Goal: Task Accomplishment & Management: Complete application form

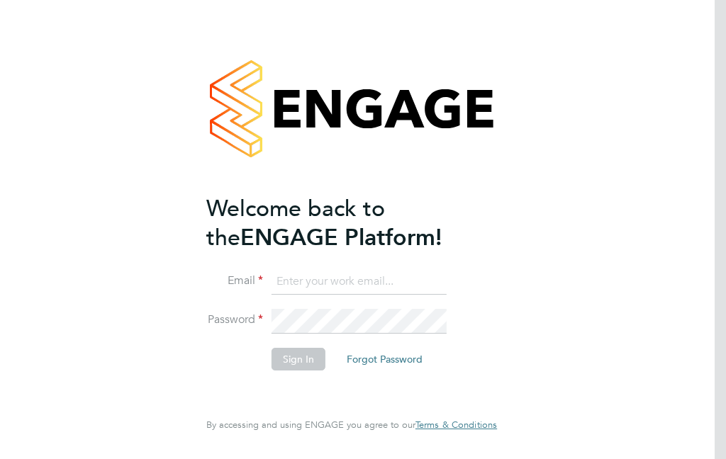
click at [321, 278] on input at bounding box center [358, 282] width 175 height 26
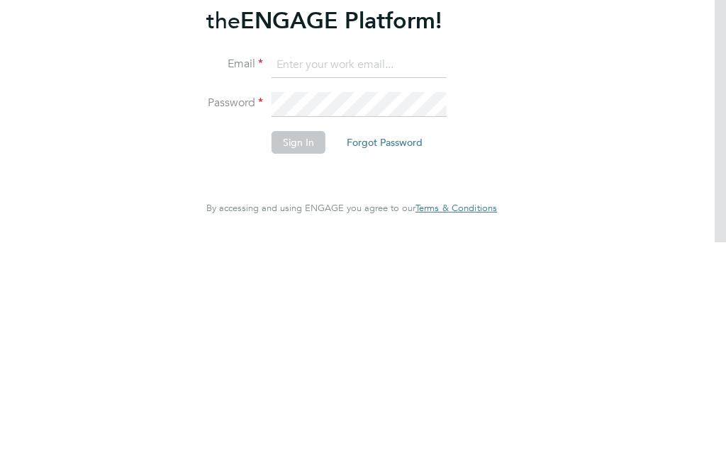
type input "padops01@gmail.com"
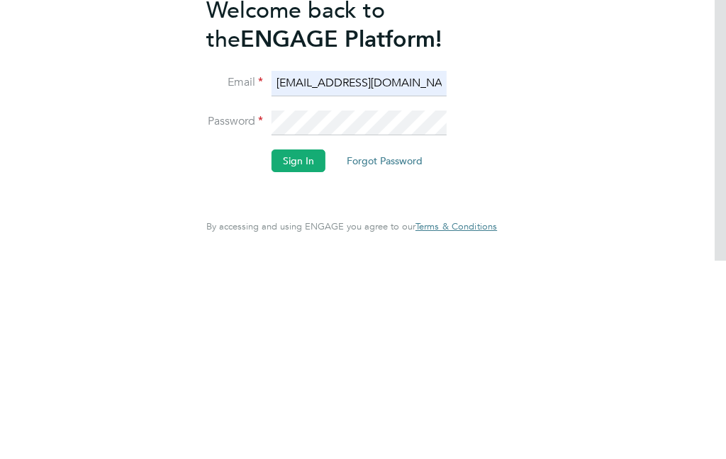
click at [310, 348] on button "Sign In" at bounding box center [298, 359] width 54 height 23
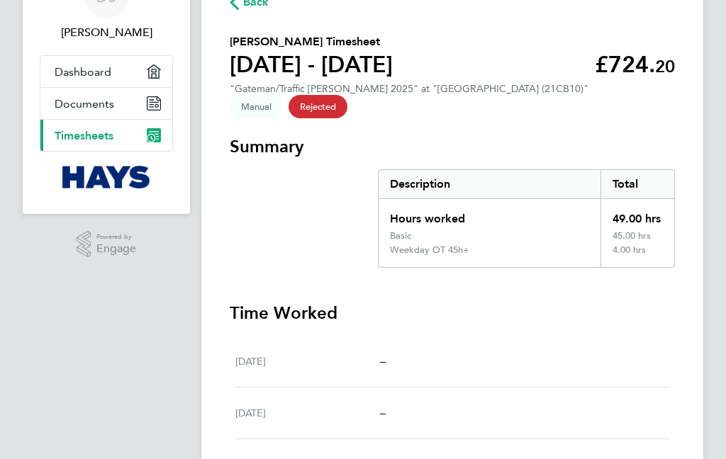
scroll to position [81, 0]
click at [109, 77] on span "Dashboard" at bounding box center [83, 71] width 57 height 13
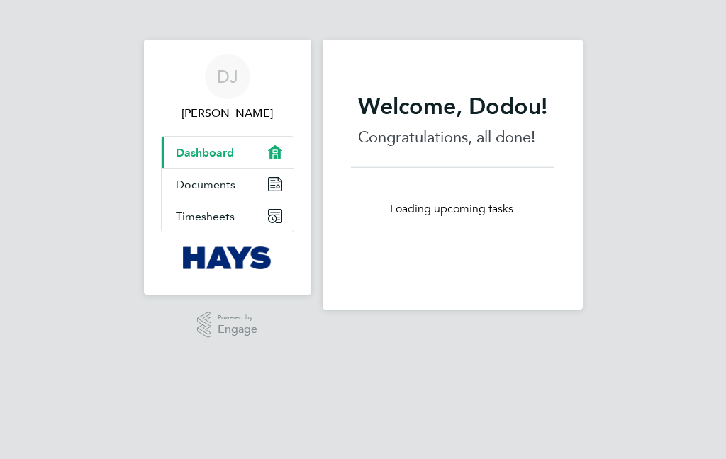
click at [228, 221] on span "Timesheets" at bounding box center [205, 216] width 59 height 13
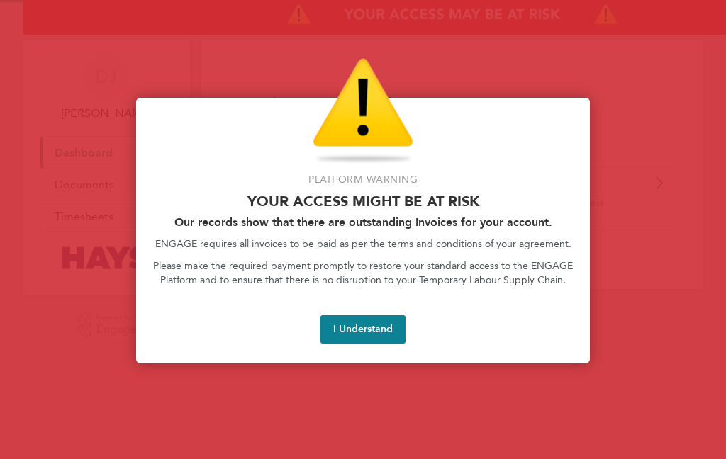
click at [368, 317] on button "I Understand" at bounding box center [362, 329] width 85 height 28
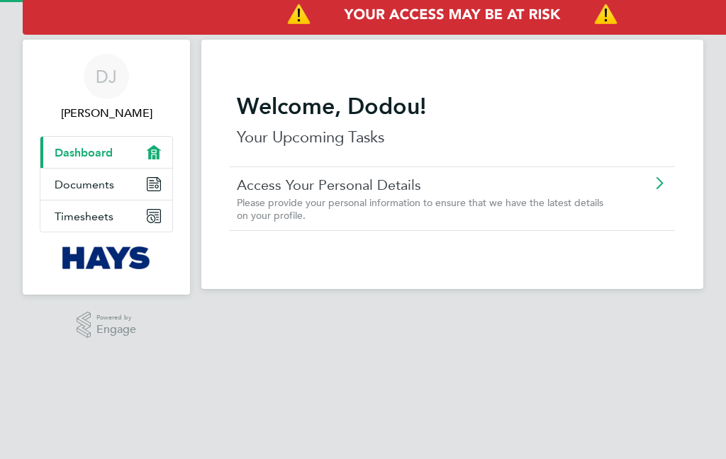
click at [122, 216] on link "Timesheets" at bounding box center [106, 216] width 132 height 31
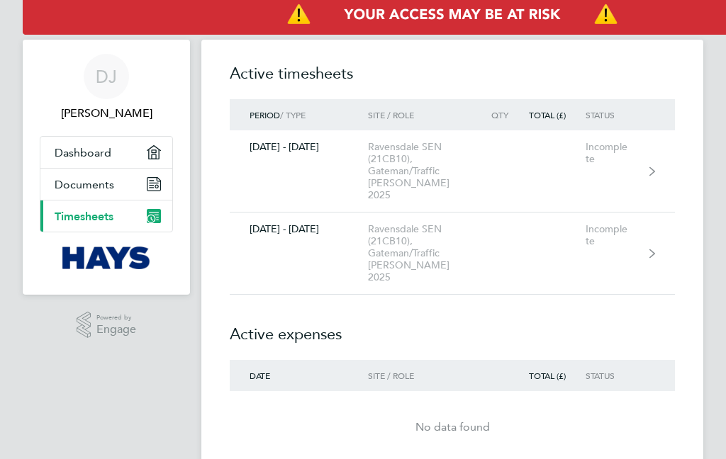
click at [529, 159] on link "[DATE] - [DATE] Ravensdale SEN (21CB10), Gateman/Traffic [PERSON_NAME] 2025 Inc…" at bounding box center [452, 171] width 445 height 82
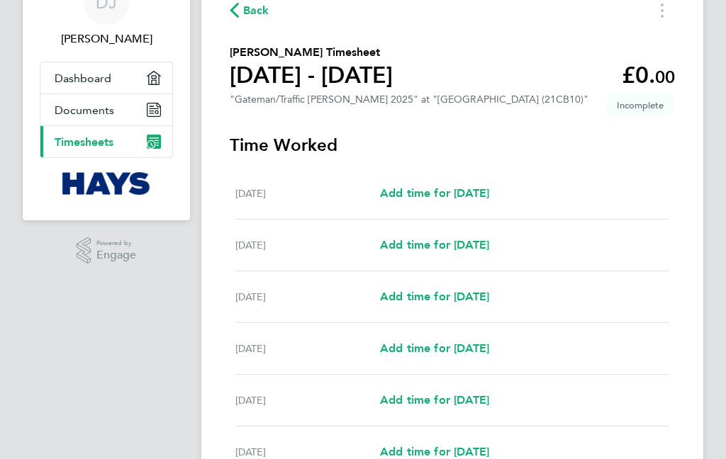
scroll to position [82, 0]
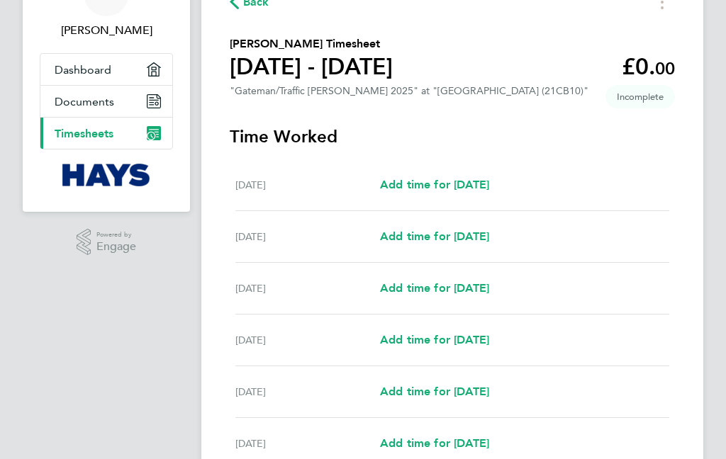
click at [412, 288] on span "Add time for [DATE]" at bounding box center [434, 288] width 109 height 13
select select "30"
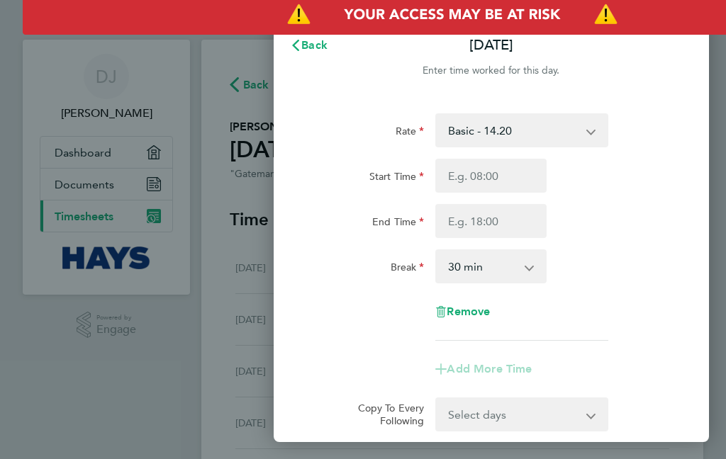
click at [318, 47] on span "Back" at bounding box center [314, 44] width 26 height 13
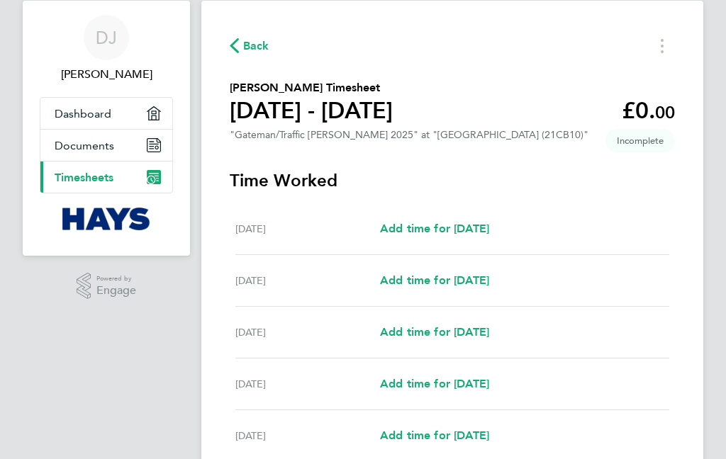
scroll to position [43, 0]
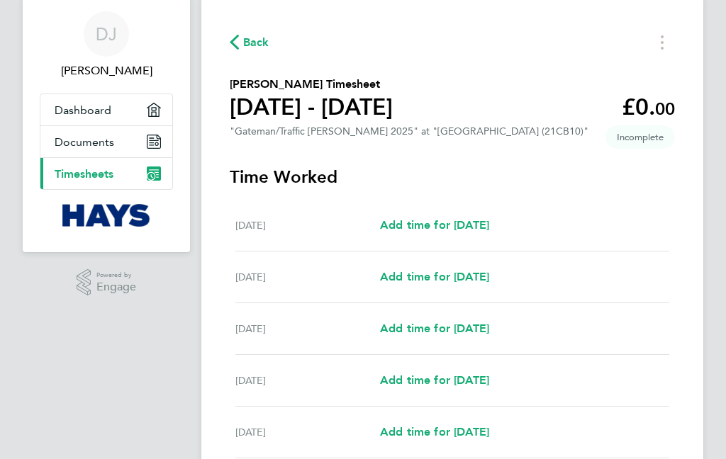
click at [459, 374] on link "Add time for [DATE]" at bounding box center [434, 380] width 109 height 17
select select "30"
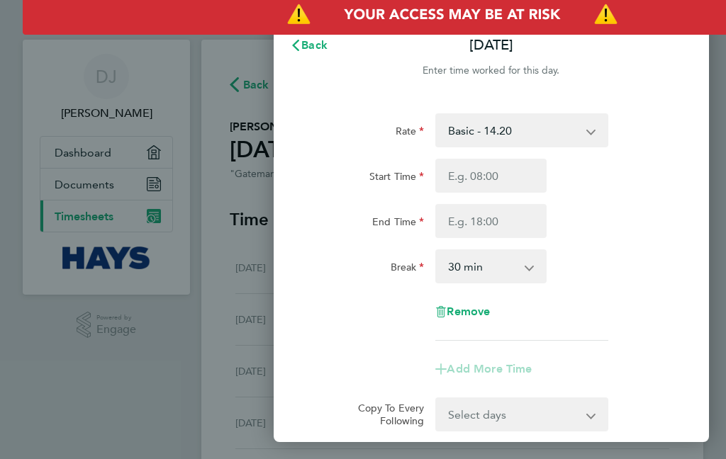
click at [500, 172] on input "Start Time" at bounding box center [490, 176] width 111 height 34
type input "15:02"
type input "07:02"
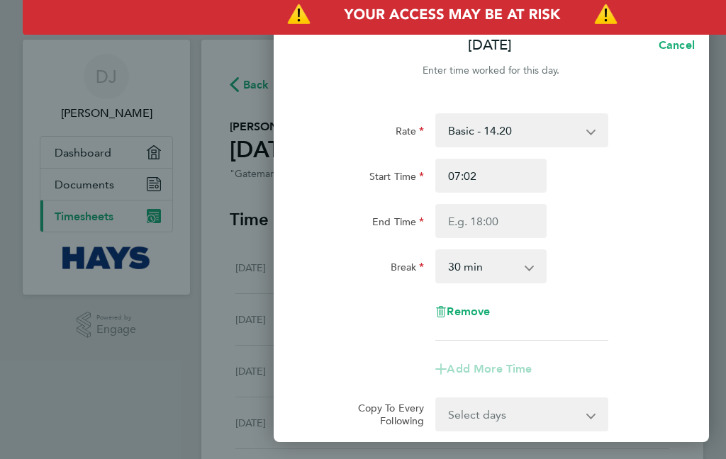
type input "07:00"
click at [507, 214] on input "End Time" at bounding box center [490, 221] width 111 height 34
type input "15:02"
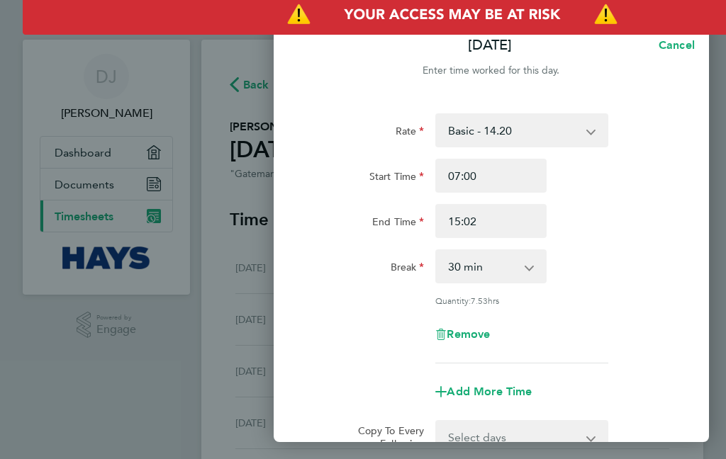
type input "17:02"
type input "17:00"
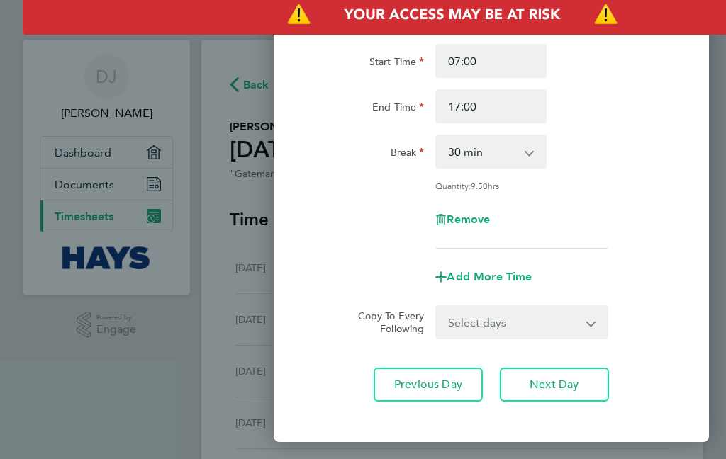
scroll to position [117, 0]
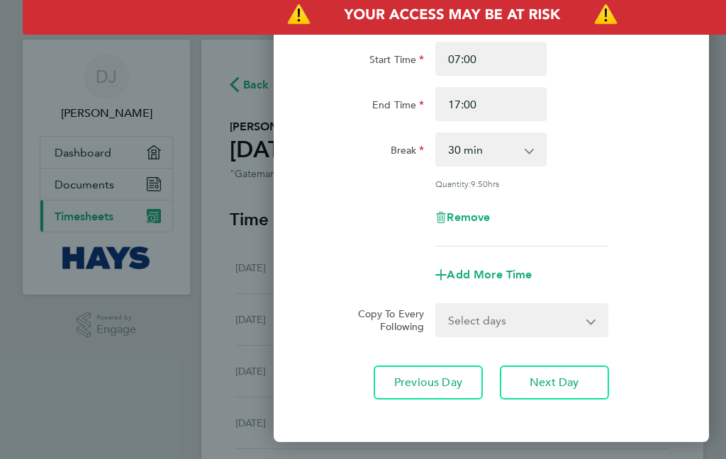
click at [570, 316] on select "Select days Day [DATE] [DATE] [DATE]" at bounding box center [514, 320] width 154 height 31
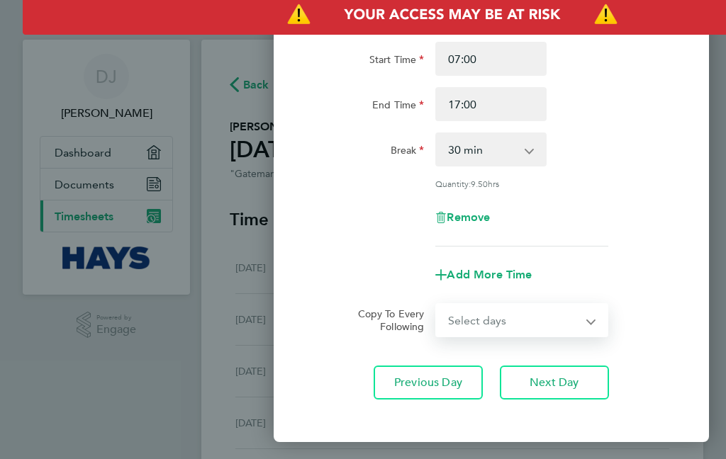
click at [369, 204] on div "Remove" at bounding box center [491, 218] width 367 height 34
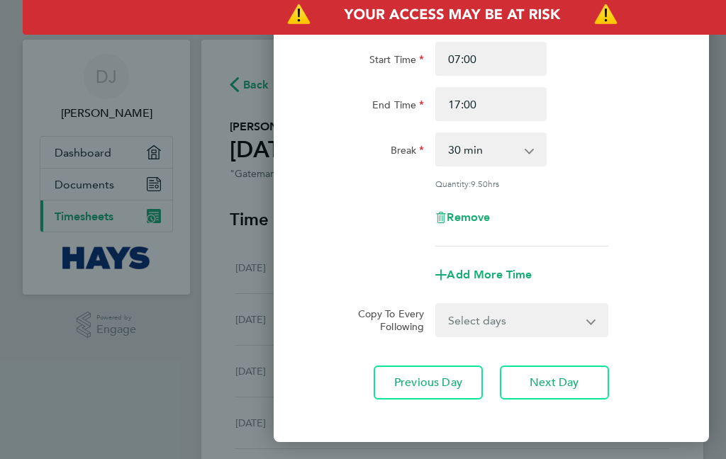
click at [510, 102] on input "17:00" at bounding box center [490, 104] width 111 height 34
type input "17:27"
type input "17:30"
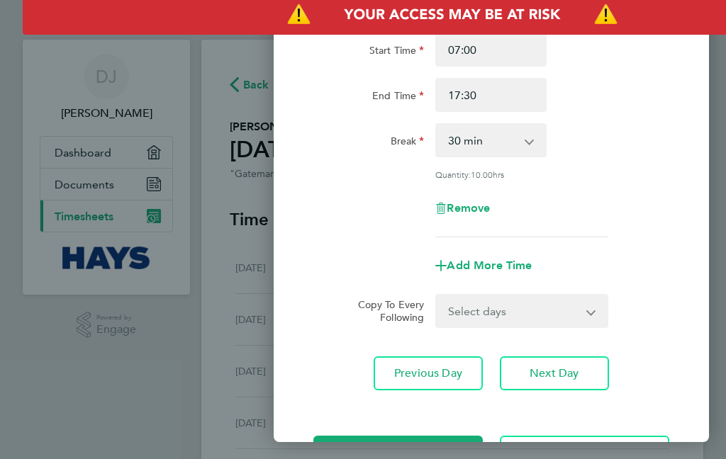
scroll to position [125, 0]
click at [567, 369] on span "Next Day" at bounding box center [553, 374] width 49 height 14
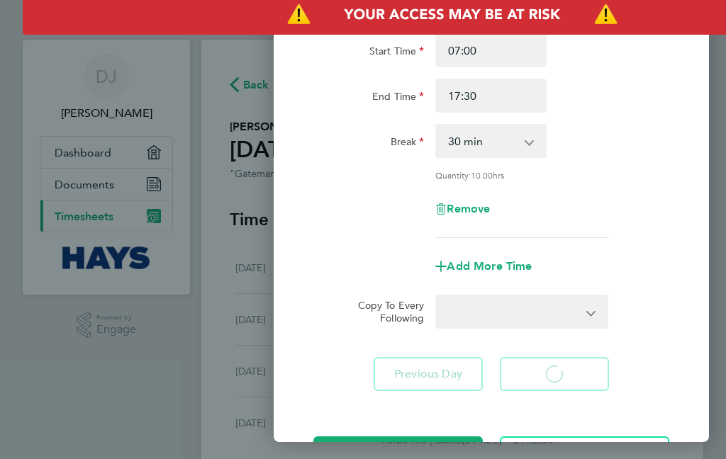
select select "30"
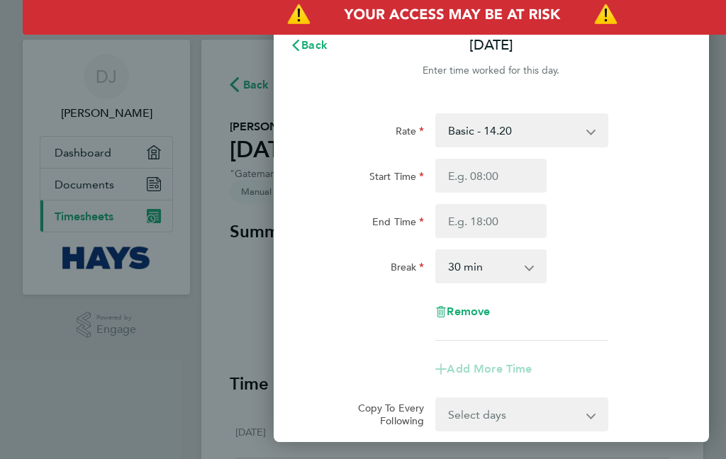
click at [509, 176] on input "Start Time" at bounding box center [490, 176] width 111 height 34
type input "15:03"
type input "07:03"
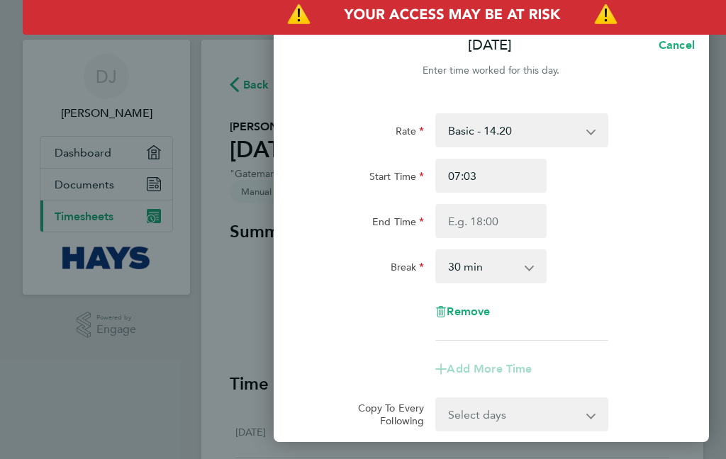
type input "07:00"
click at [505, 228] on input "End Time" at bounding box center [490, 221] width 111 height 34
type input "15:03"
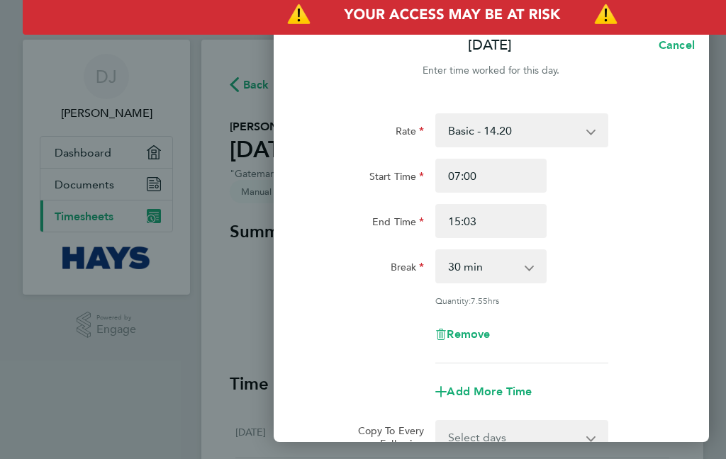
type input "17:03"
type input "17:00"
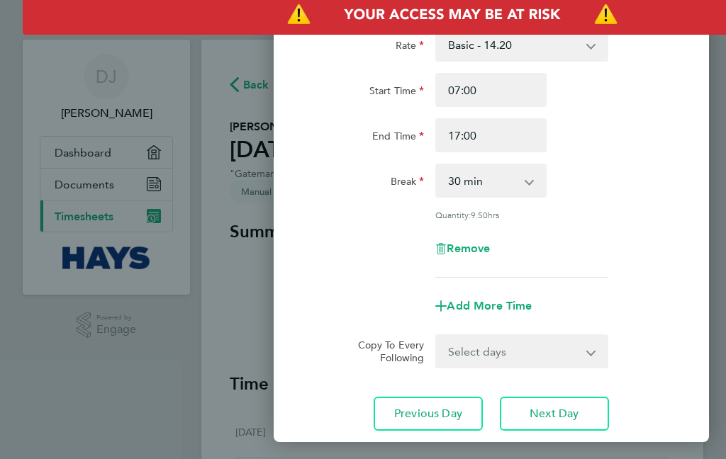
scroll to position [86, 0]
click at [578, 403] on button "Next Day" at bounding box center [554, 414] width 109 height 34
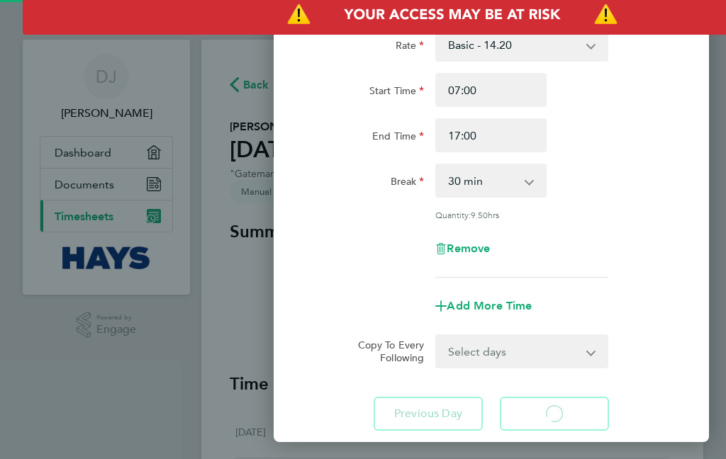
select select "30"
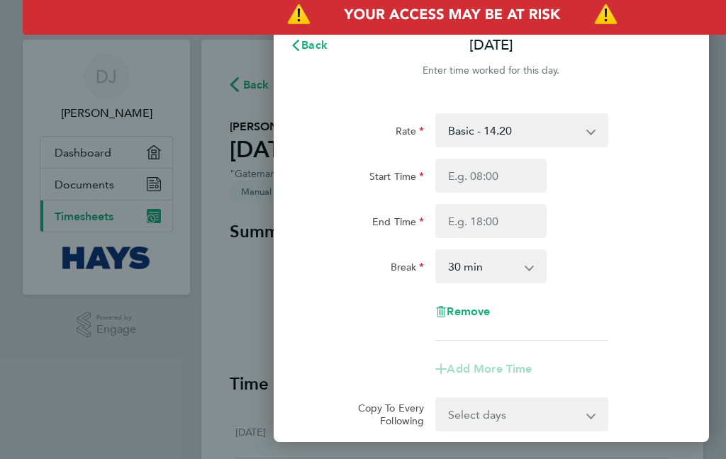
click at [497, 173] on input "Start Time" at bounding box center [490, 176] width 111 height 34
type input "15:03"
type input "07:03"
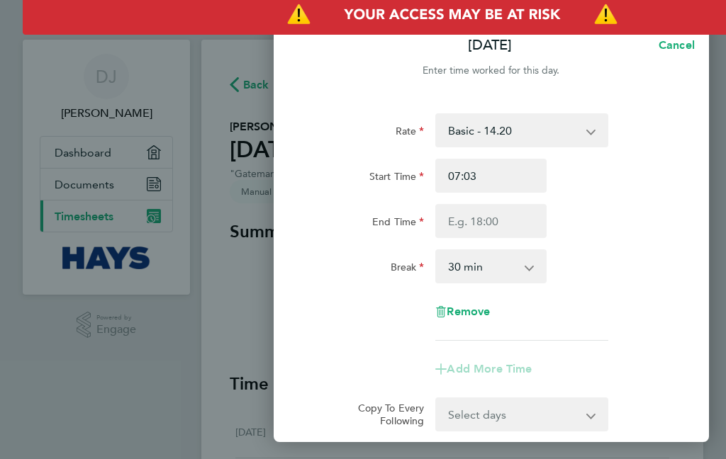
type input "07:00"
click at [507, 215] on input "End Time" at bounding box center [490, 221] width 111 height 34
type input "15:03"
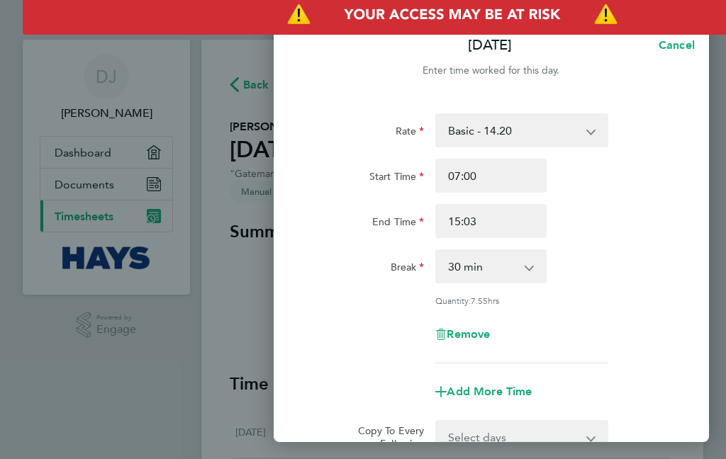
type input "17:03"
type input "17:30"
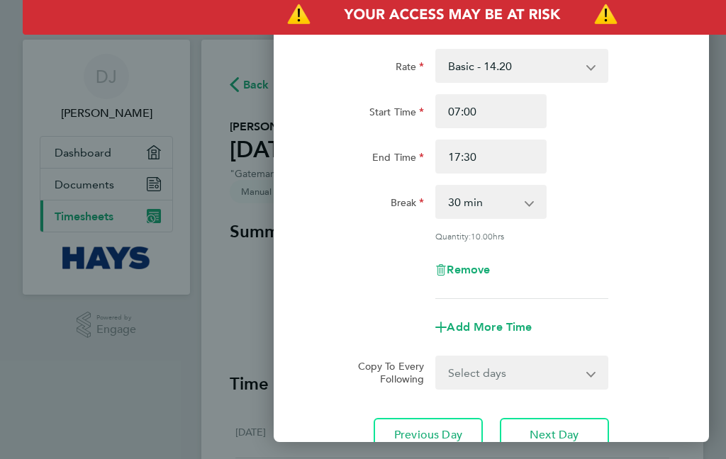
scroll to position [68, 0]
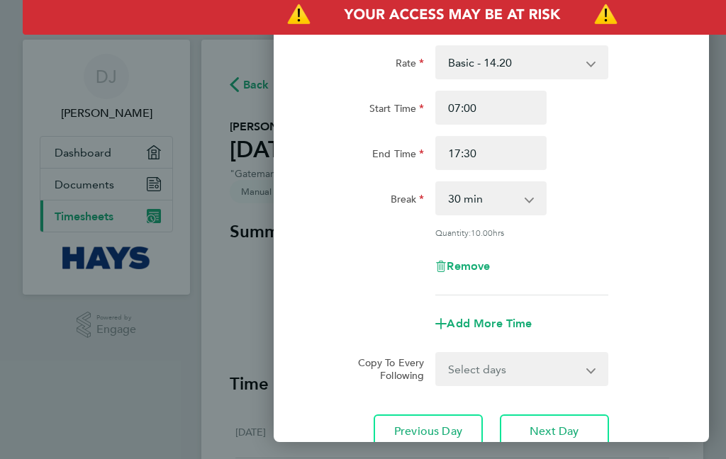
click at [571, 427] on span "Next Day" at bounding box center [553, 432] width 49 height 14
select select "30"
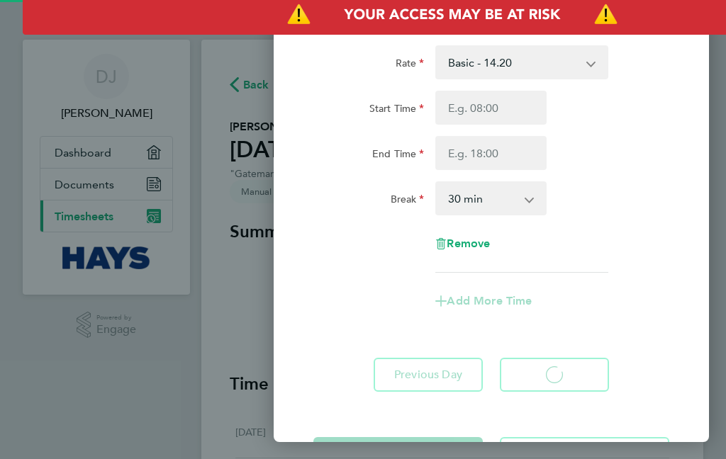
select select "30"
click at [507, 112] on input "Start Time" at bounding box center [490, 108] width 111 height 34
type input "15:03"
type input "07:03"
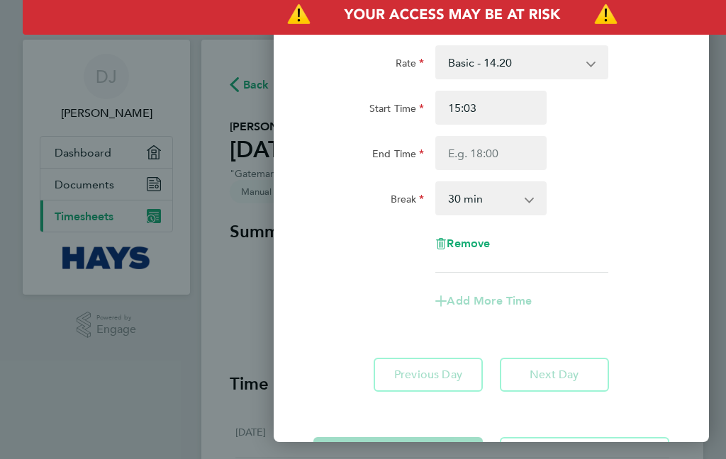
type input "07:03"
type input "07:59"
click at [338, 114] on div "Start Time" at bounding box center [368, 105] width 111 height 28
click at [504, 121] on input "07:59" at bounding box center [490, 108] width 111 height 34
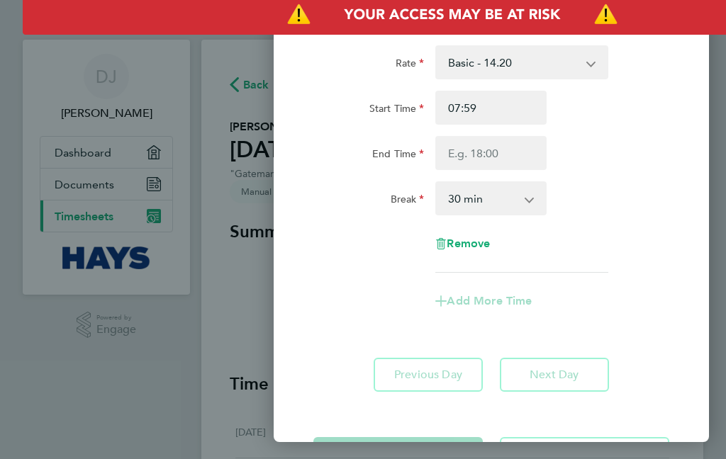
type input "07:00"
click at [516, 150] on input "End Time" at bounding box center [490, 153] width 111 height 34
type input "15:04"
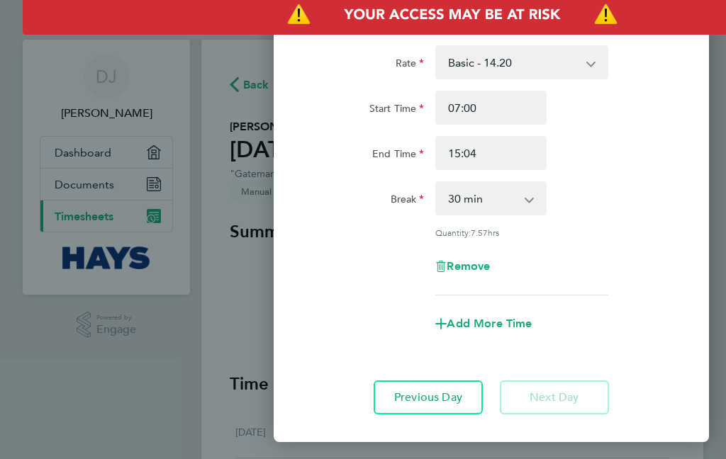
type input "13:06"
type input "13:30"
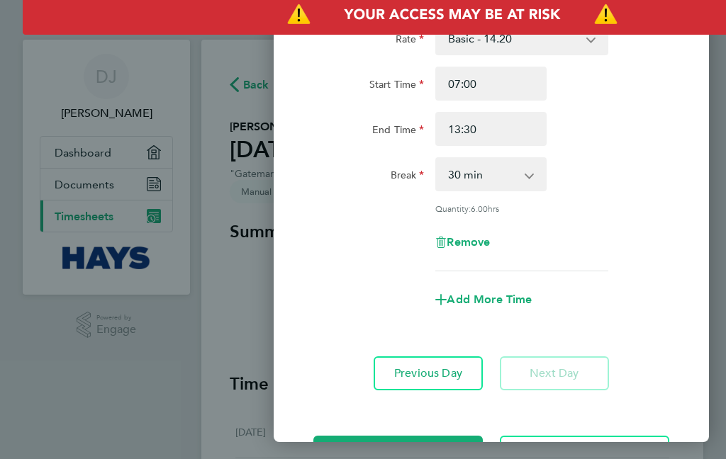
click at [511, 299] on span "Add More Time" at bounding box center [489, 299] width 85 height 13
select select "null"
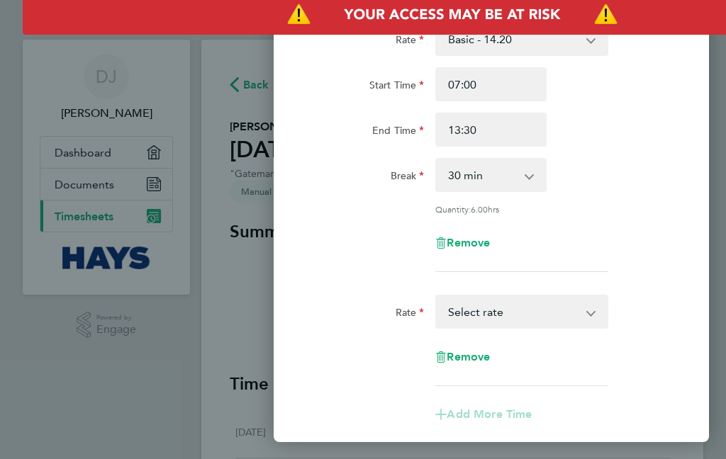
click at [540, 307] on select "Sat after 4h - 28.40 [DATE] - 28.40 Sat first 4h - 21.30 Bank Holiday - 28.40 B…" at bounding box center [513, 311] width 152 height 31
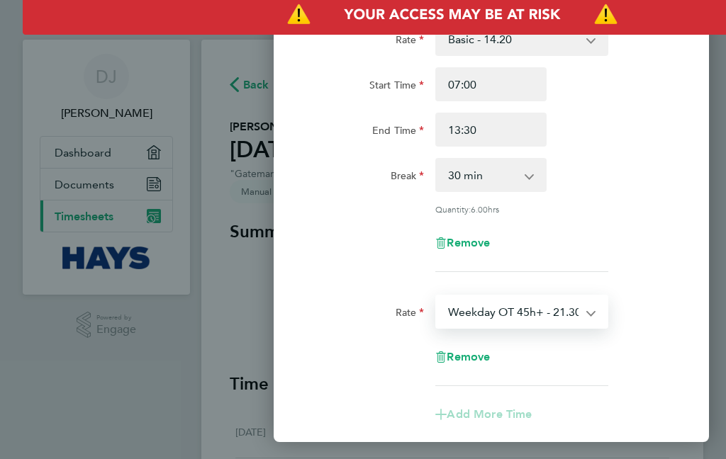
select select "30"
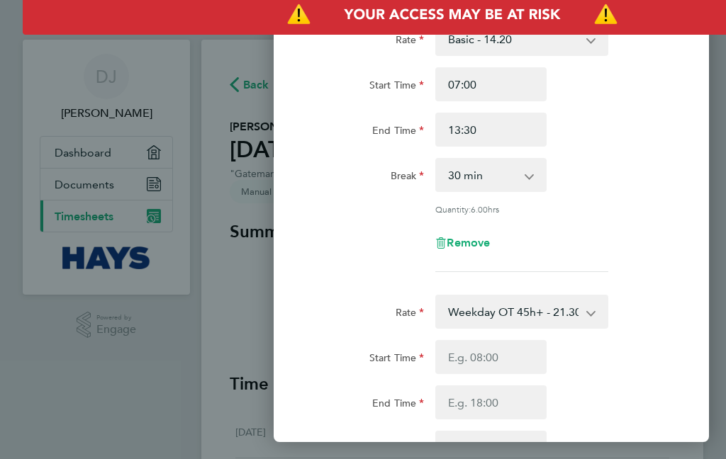
click at [497, 357] on input "Start Time" at bounding box center [490, 357] width 111 height 34
type input "15:04"
type input "13:04"
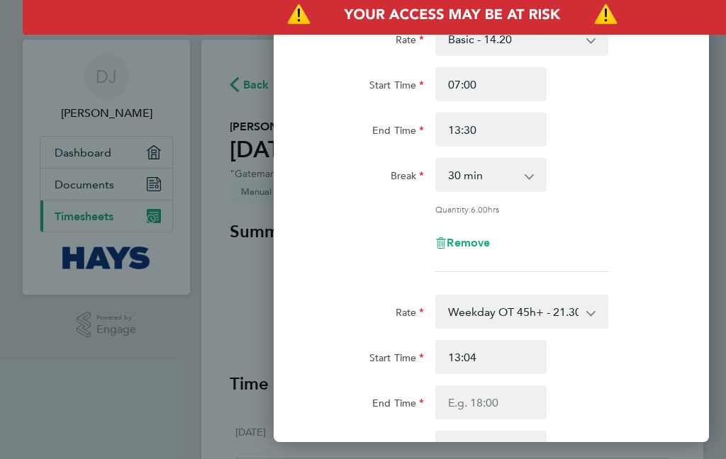
type input "13:26"
type input "13:30"
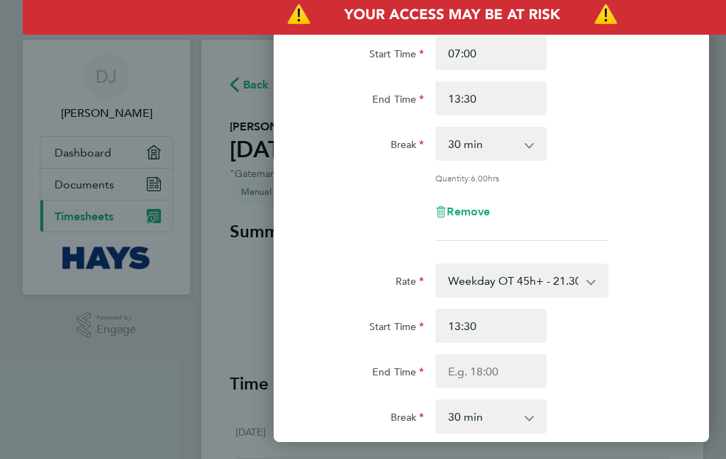
scroll to position [123, 0]
click at [505, 371] on input "End Time" at bounding box center [490, 371] width 111 height 34
type input "15:04"
type input "17:04"
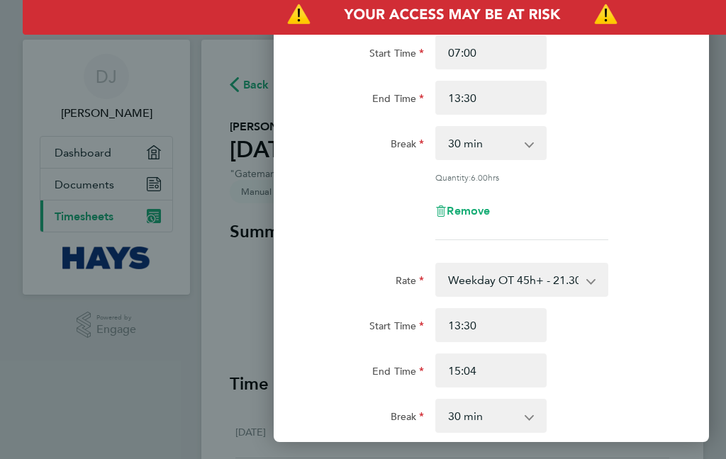
type input "17:04"
type input "17:06"
type input "17:00"
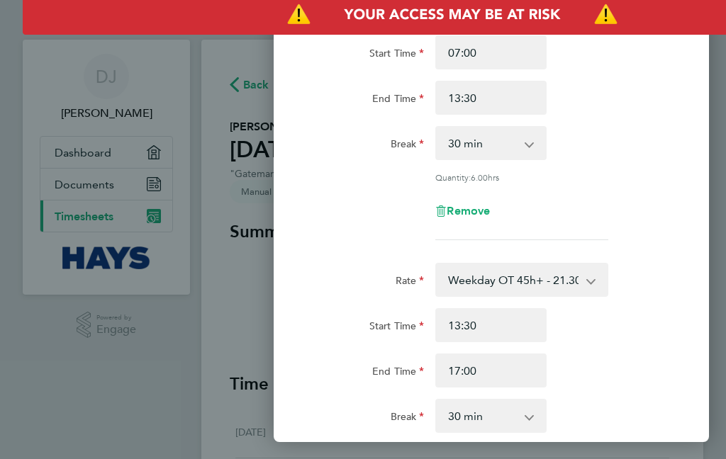
click at [528, 409] on select "0 min 15 min 30 min 45 min 60 min 75 min 90 min" at bounding box center [482, 415] width 91 height 31
select select "0"
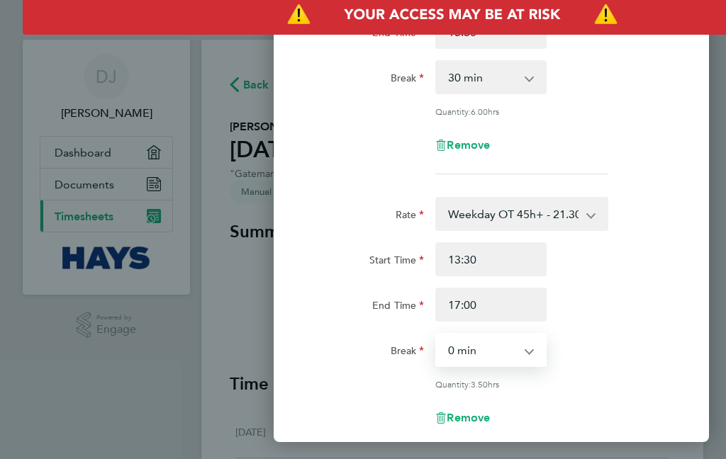
scroll to position [188, 0]
click at [512, 259] on input "13:30" at bounding box center [490, 261] width 111 height 34
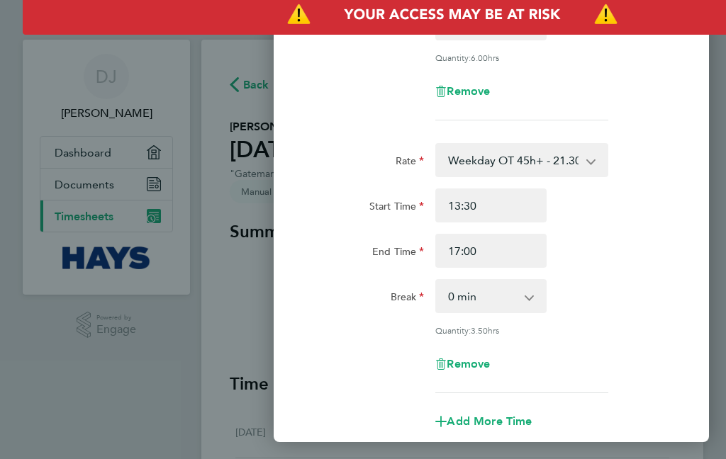
scroll to position [243, 0]
click at [524, 247] on input "17:00" at bounding box center [490, 251] width 111 height 34
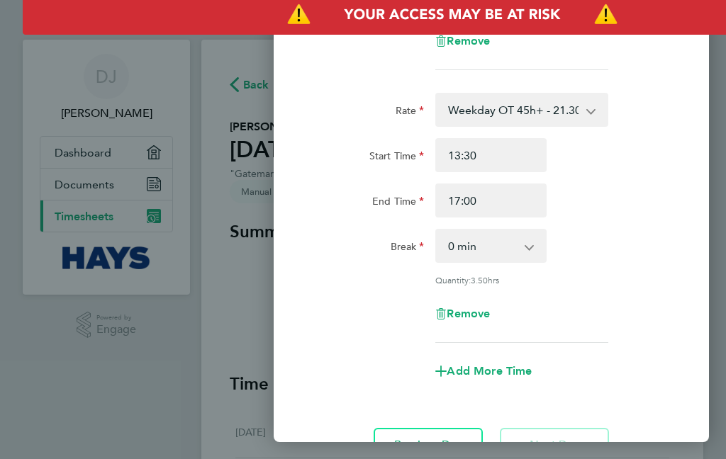
scroll to position [289, 0]
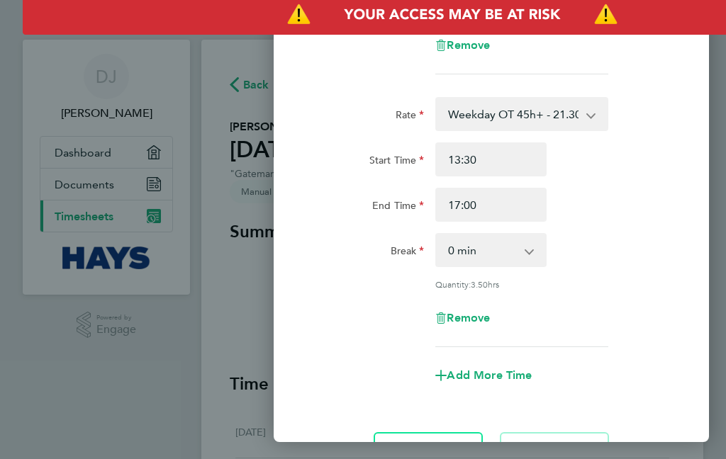
click at [527, 165] on input "13:30" at bounding box center [490, 159] width 111 height 34
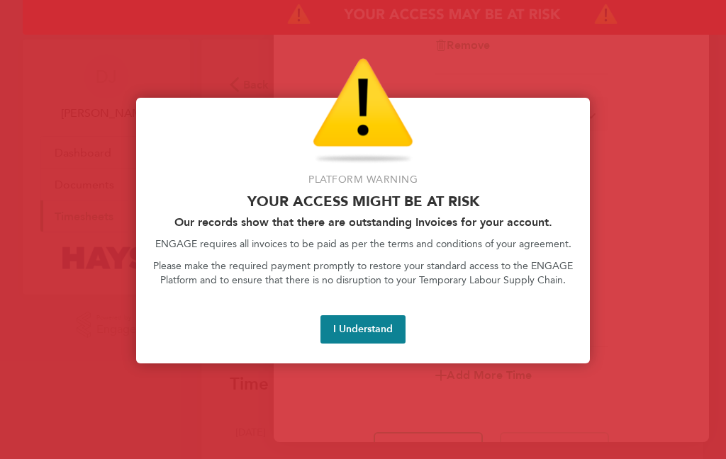
click at [388, 325] on button "I Understand" at bounding box center [362, 329] width 85 height 28
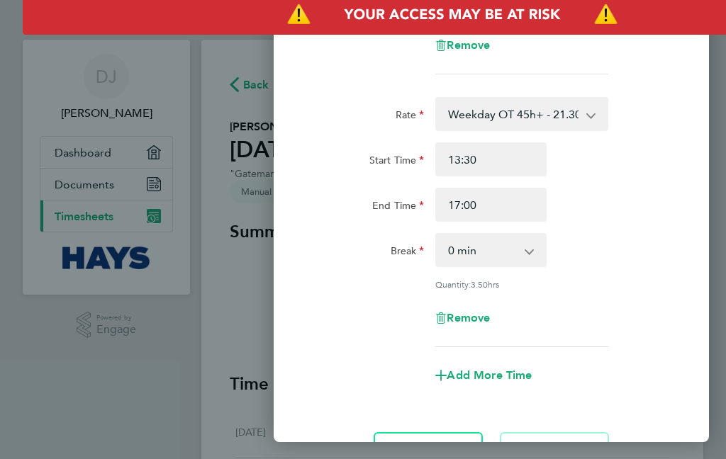
click at [507, 162] on input "13:30" at bounding box center [490, 159] width 111 height 34
type input "12:30"
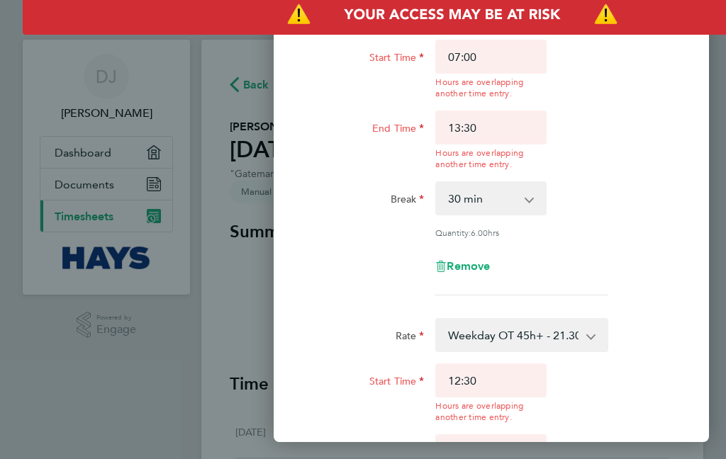
scroll to position [119, 0]
click at [502, 120] on input "13:30" at bounding box center [490, 141] width 111 height 60
type input "12:30"
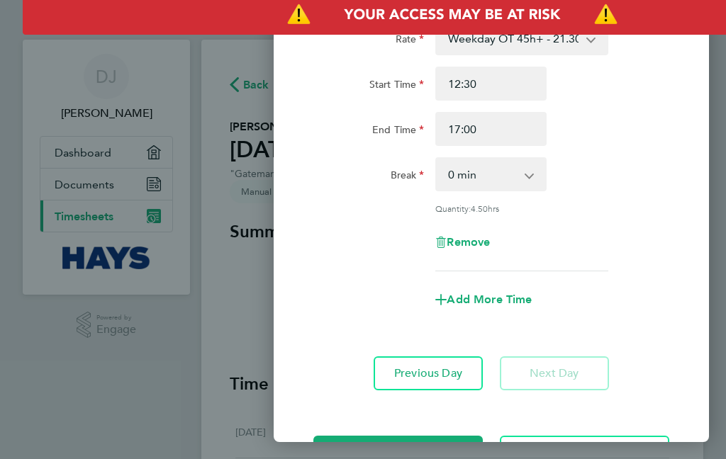
scroll to position [364, 0]
click at [443, 441] on button "Save Timesheet" at bounding box center [397, 454] width 169 height 34
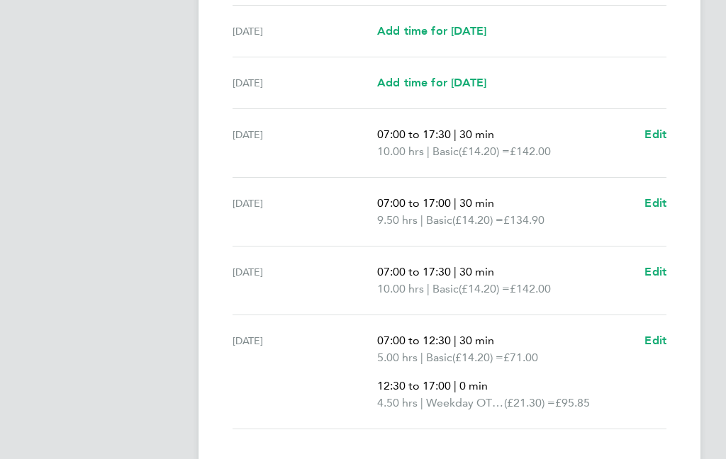
scroll to position [465, 2]
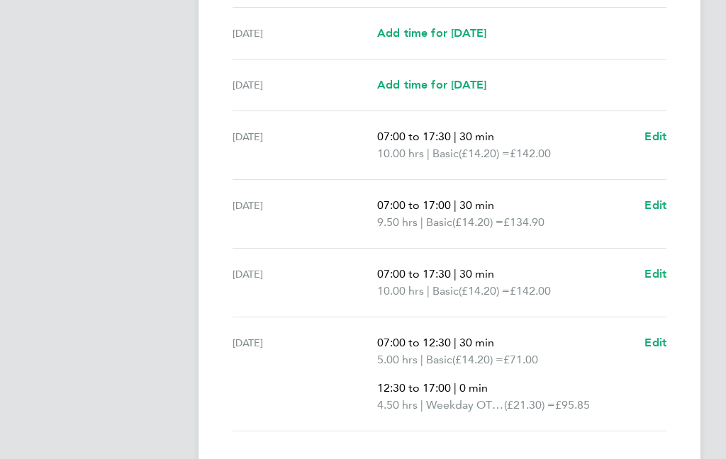
click at [666, 335] on link "Edit" at bounding box center [656, 343] width 22 height 17
select select "30"
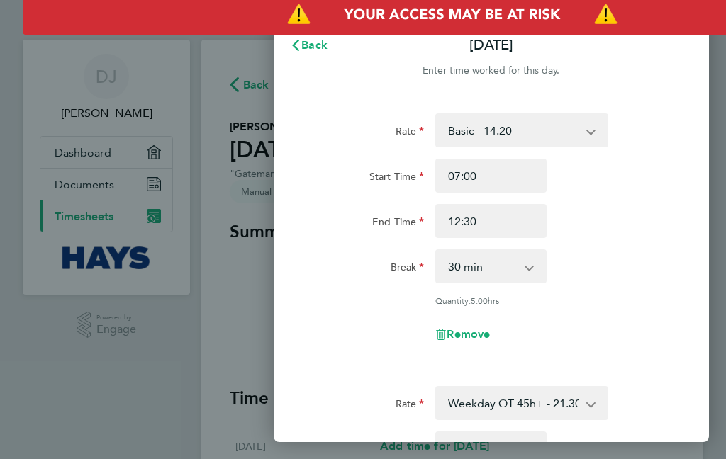
click at [478, 332] on span "Remove" at bounding box center [468, 333] width 43 height 13
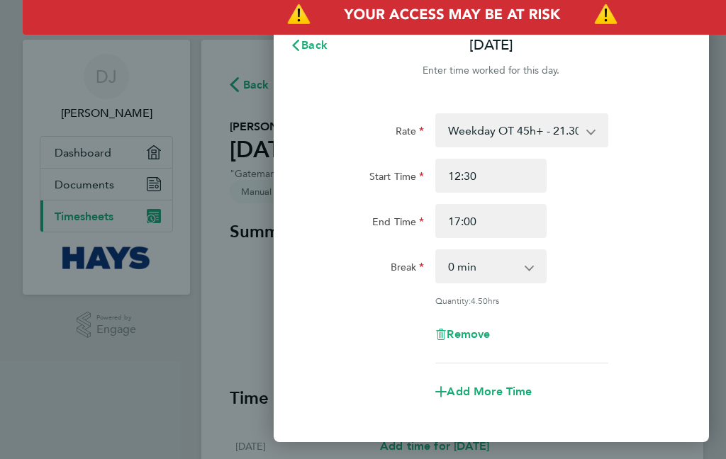
click at [578, 130] on select "Weekday OT 45h+ - 21.30 Sat after 4h - 28.40 [DATE] - 28.40 Sat first 4h - 21.3…" at bounding box center [513, 130] width 152 height 31
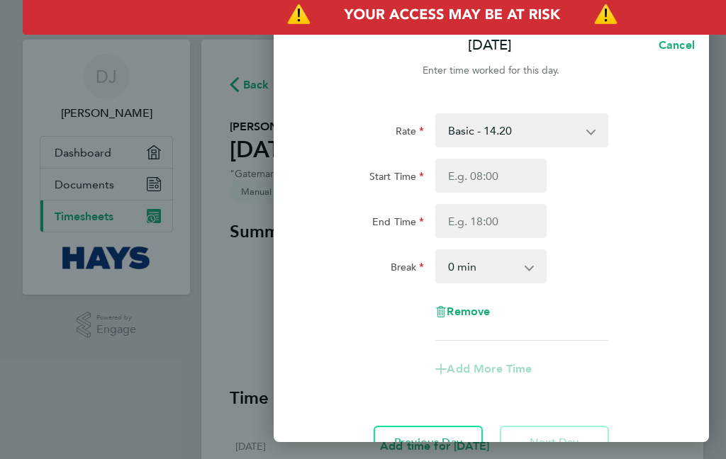
click at [511, 170] on input "Start Time" at bounding box center [490, 176] width 111 height 34
type input "15:06"
type input "07:06"
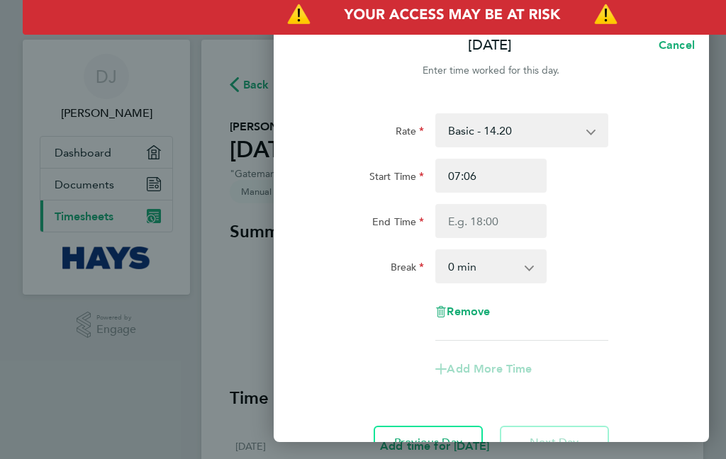
type input "07:00"
click at [501, 224] on input "End Time" at bounding box center [490, 221] width 111 height 34
type input "15:06"
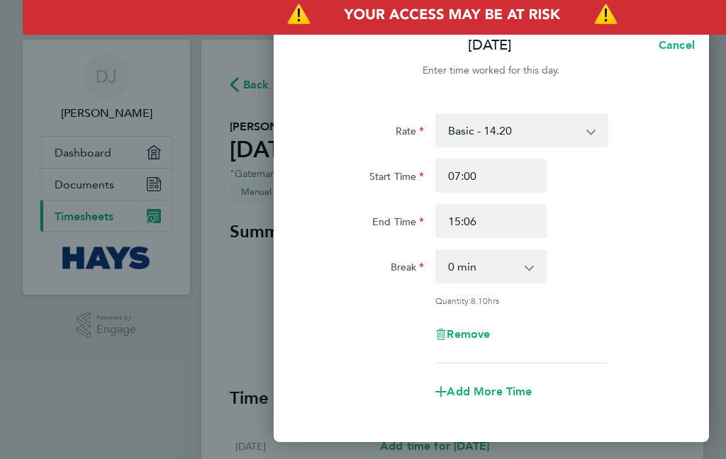
type input "16:06"
type input "17:06"
type input "17:18"
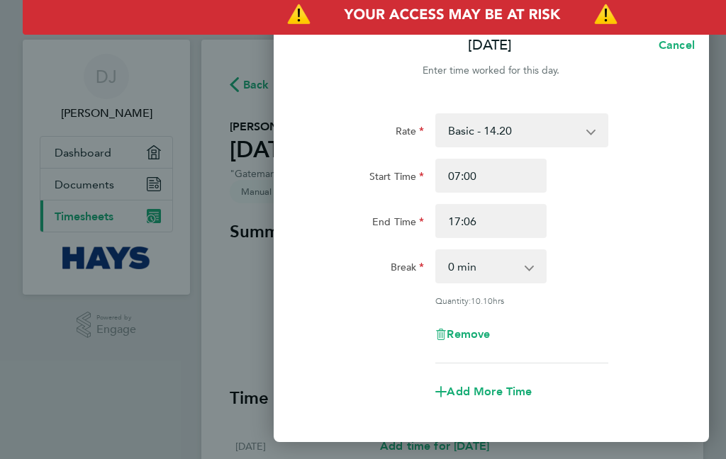
type input "17:18"
type input "17:00"
click at [528, 274] on select "0 min 15 min 30 min 45 min 60 min 75 min 90 min" at bounding box center [482, 266] width 91 height 31
select select "30"
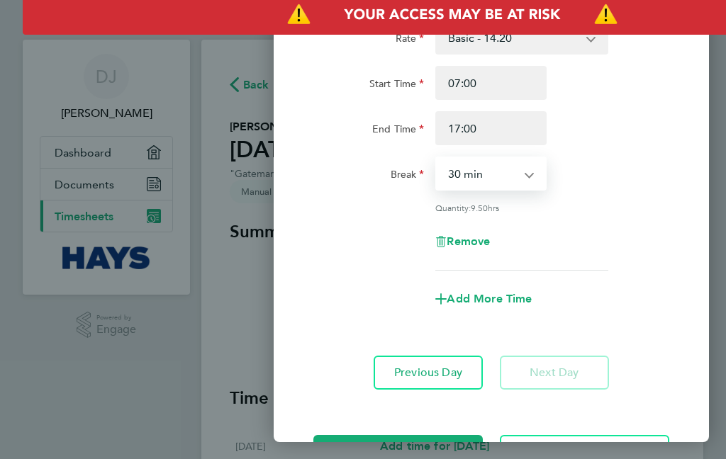
scroll to position [91, 0]
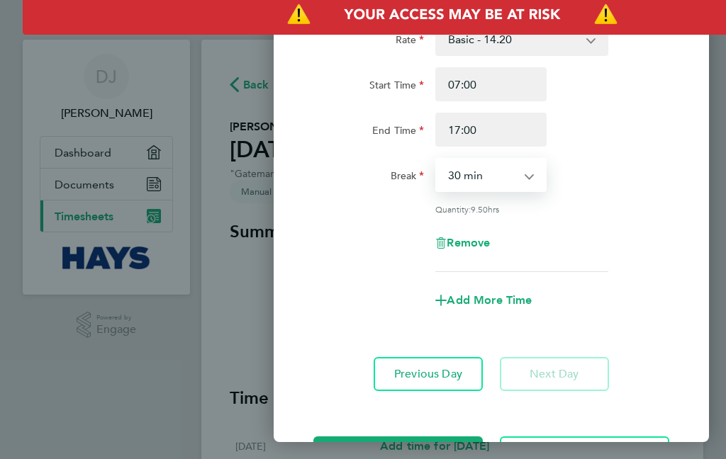
click at [435, 442] on button "Save Timesheet" at bounding box center [397, 454] width 169 height 34
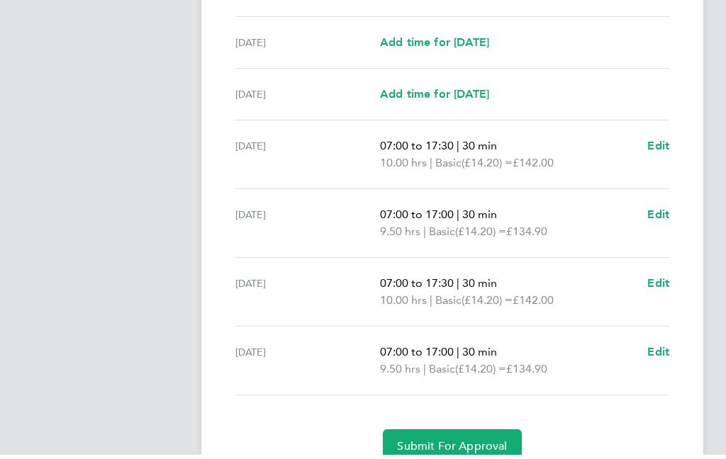
scroll to position [435, 0]
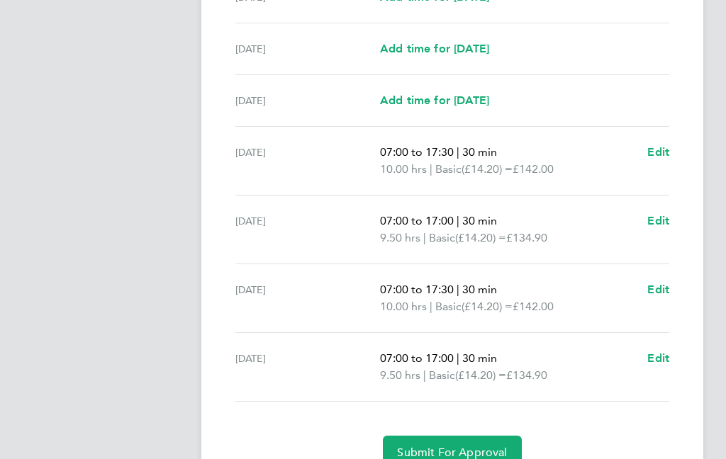
click at [481, 448] on span "Submit For Approval" at bounding box center [452, 453] width 110 height 14
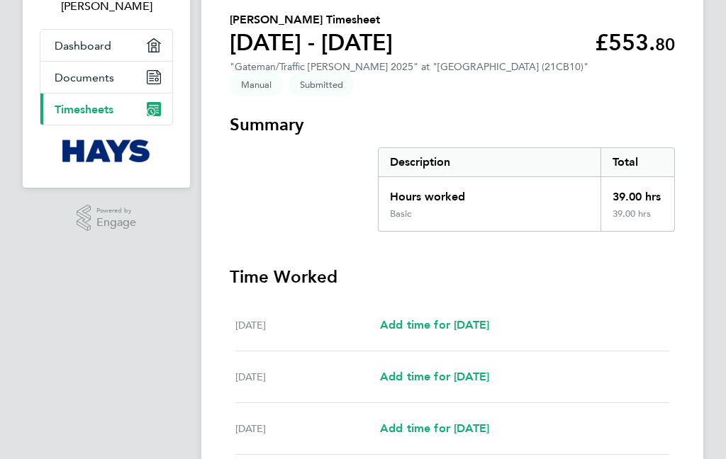
scroll to position [0, 0]
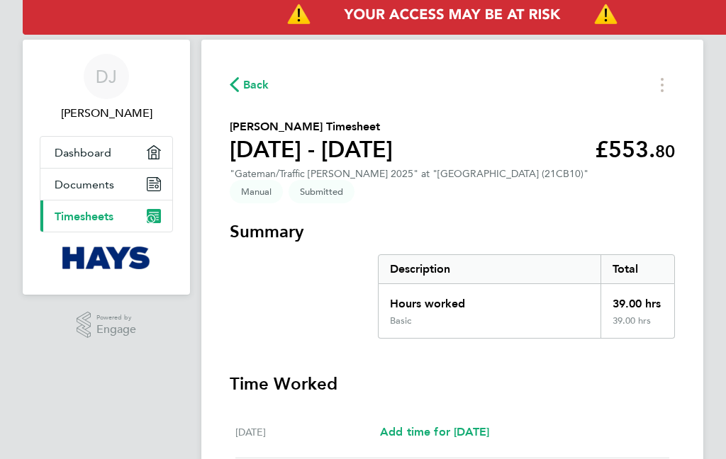
click at [247, 94] on button "Back" at bounding box center [250, 85] width 40 height 18
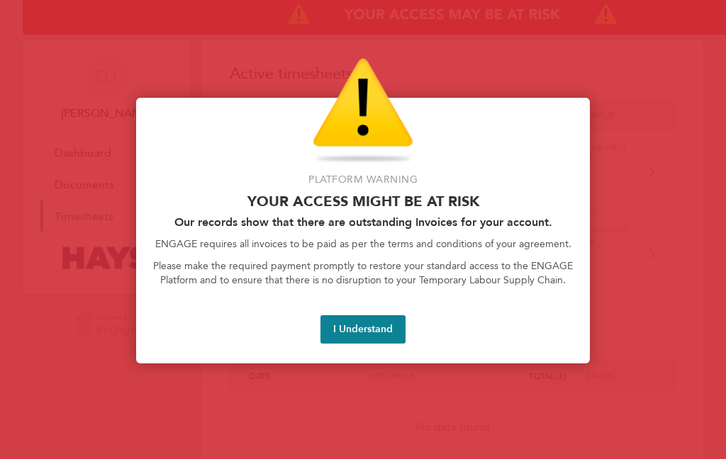
click at [376, 344] on button "I Understand" at bounding box center [362, 329] width 85 height 28
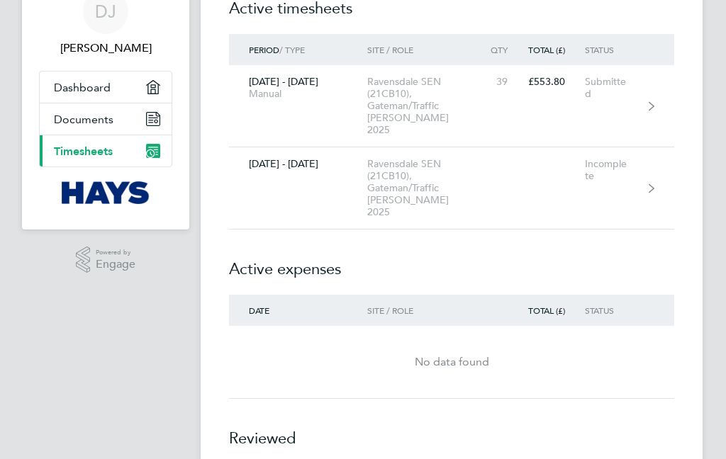
scroll to position [0, 1]
